Goal: Task Accomplishment & Management: Complete application form

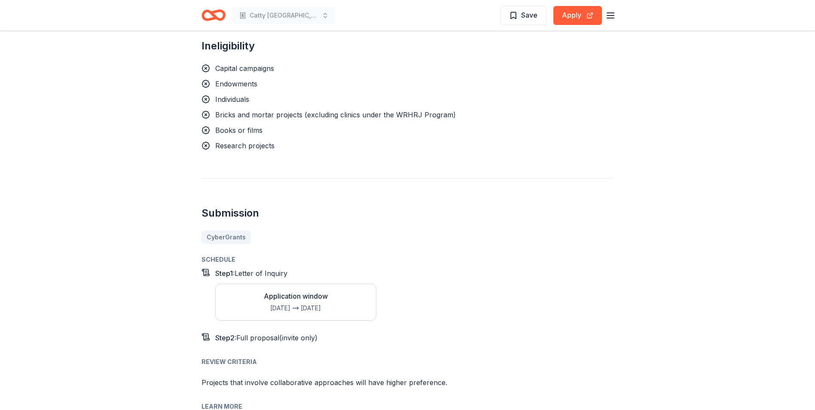
scroll to position [687, 0]
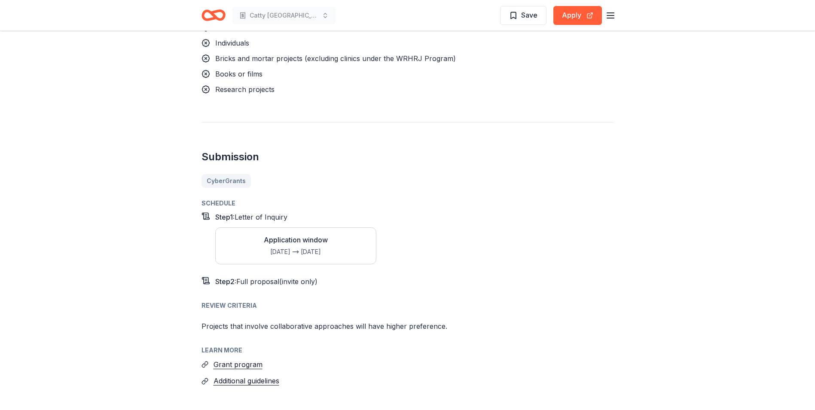
click at [305, 235] on div "Application window" at bounding box center [296, 240] width 64 height 10
click at [250, 359] on button "Grant program" at bounding box center [238, 364] width 49 height 11
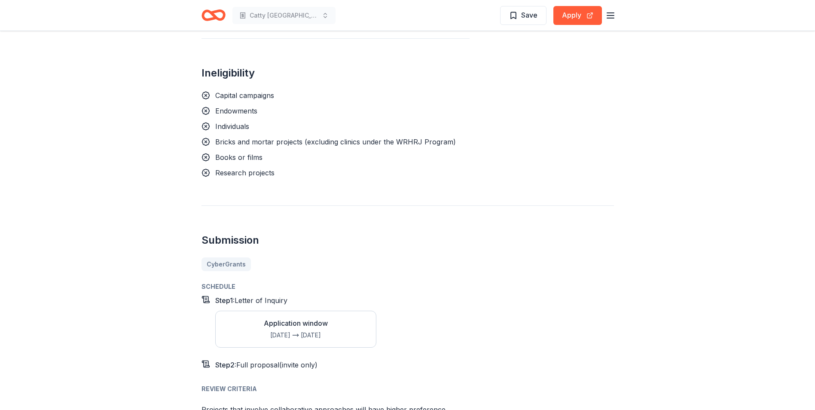
scroll to position [602, 0]
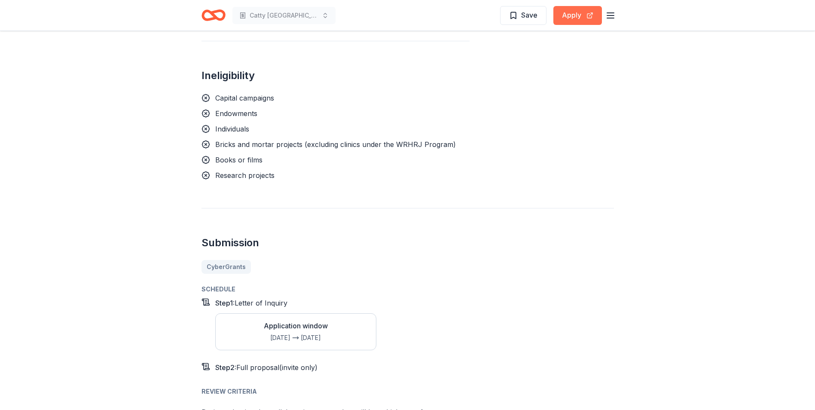
click at [571, 15] on button "Apply" at bounding box center [577, 15] width 49 height 19
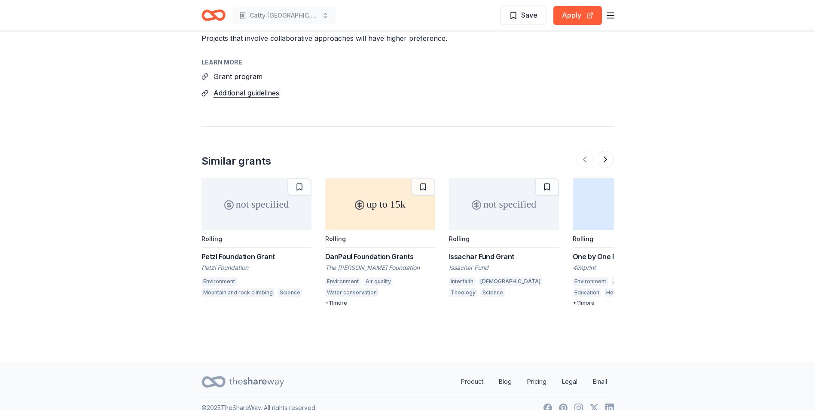
scroll to position [978, 0]
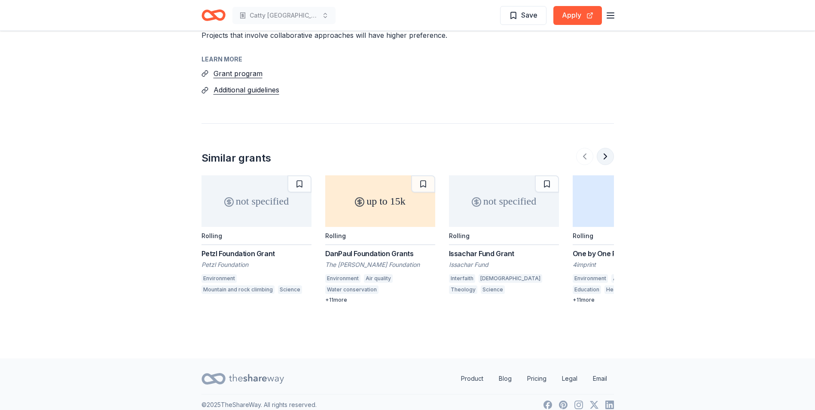
click at [606, 150] on button at bounding box center [605, 156] width 17 height 17
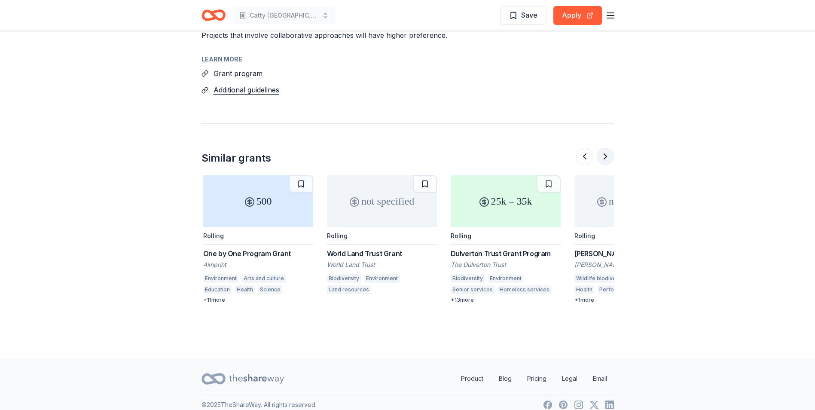
scroll to position [0, 371]
click at [255, 197] on div "500" at bounding box center [257, 201] width 110 height 52
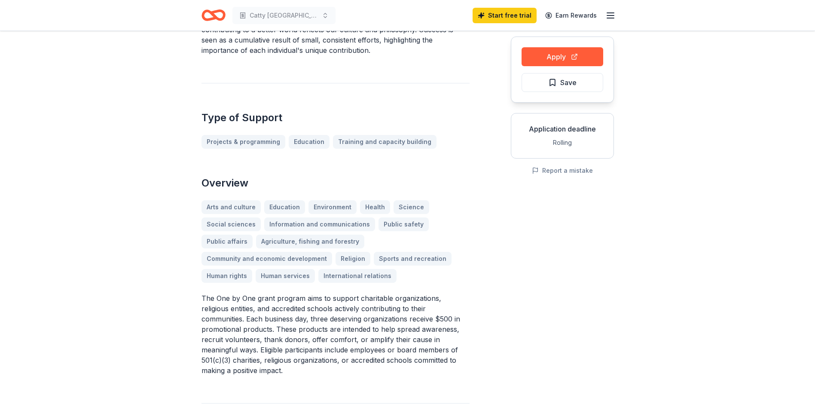
scroll to position [86, 0]
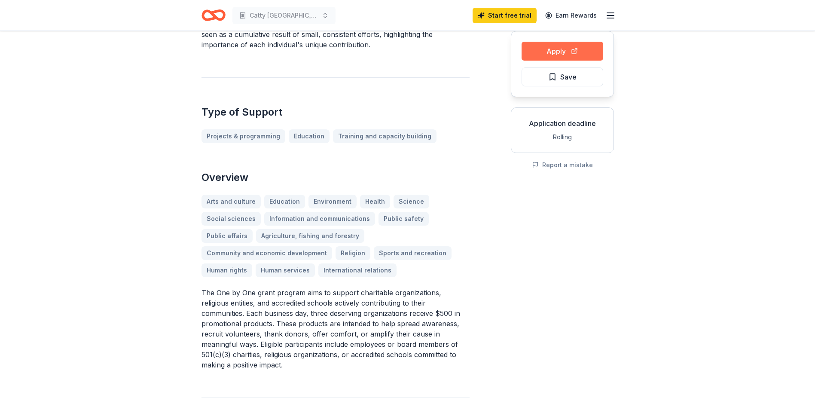
click at [555, 48] on button "Apply" at bounding box center [563, 51] width 82 height 19
